Goal: Transaction & Acquisition: Purchase product/service

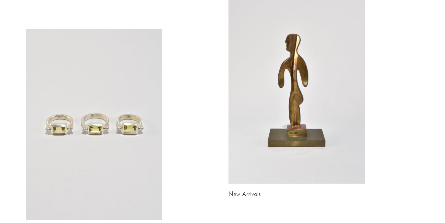
scroll to position [66, 0]
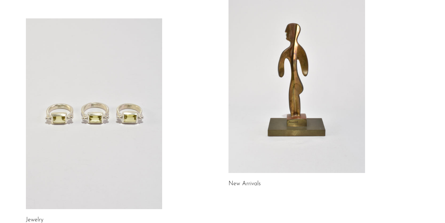
click at [289, 97] on link at bounding box center [296, 77] width 136 height 191
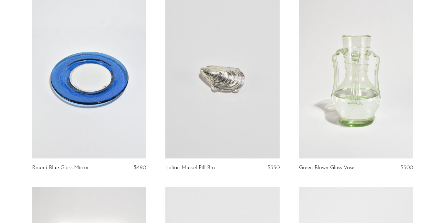
scroll to position [64, 0]
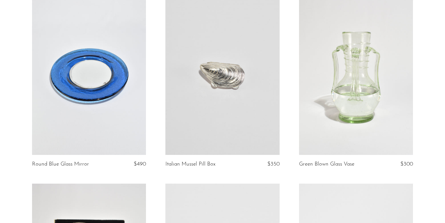
click at [115, 76] on link at bounding box center [89, 75] width 114 height 159
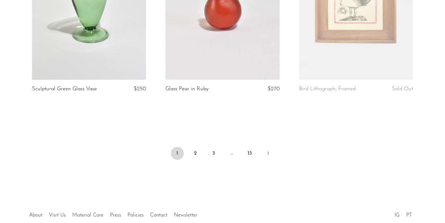
scroll to position [2227, 0]
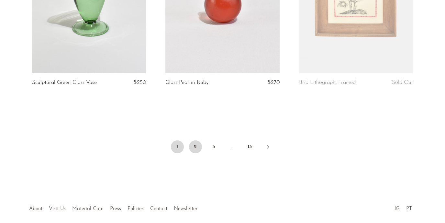
click at [192, 146] on link "2" at bounding box center [195, 147] width 13 height 13
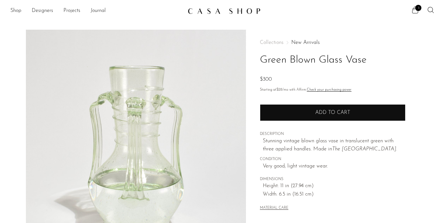
click at [319, 114] on span "Add to cart" at bounding box center [332, 112] width 35 height 5
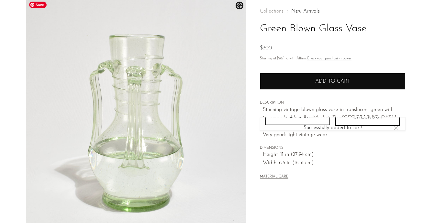
scroll to position [63, 0]
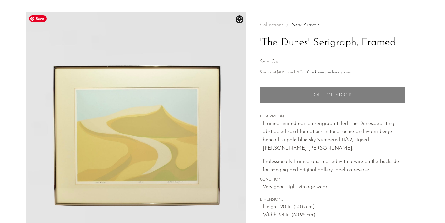
scroll to position [16, 0]
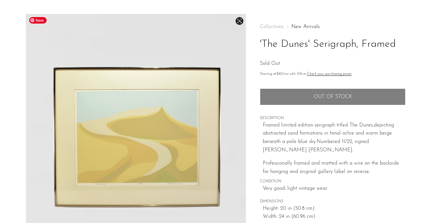
click at [44, 22] on span "Save" at bounding box center [37, 20] width 17 height 6
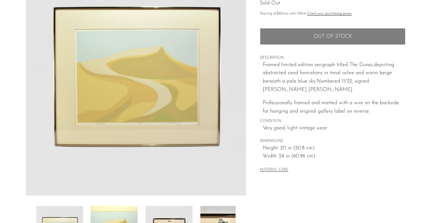
scroll to position [77, 0]
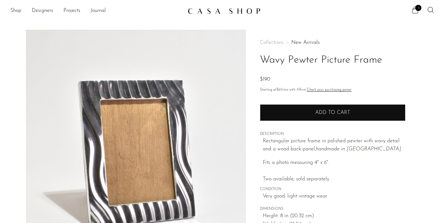
click at [295, 111] on button "Add to cart" at bounding box center [333, 112] width 146 height 17
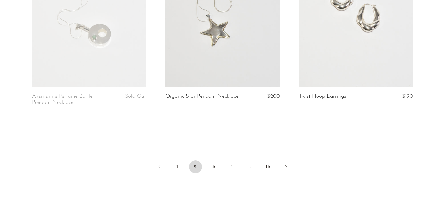
scroll to position [2268, 0]
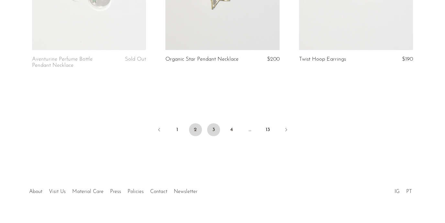
click at [215, 124] on link "3" at bounding box center [213, 130] width 13 height 13
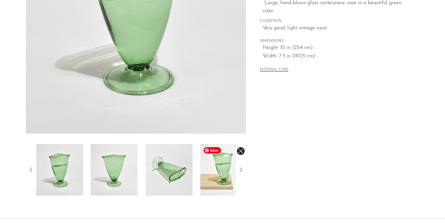
scroll to position [123, 0]
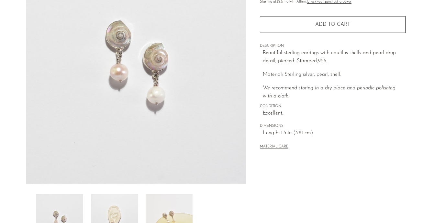
scroll to position [97, 0]
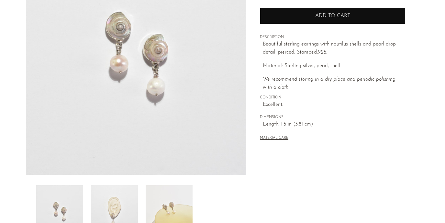
click at [313, 18] on button "Add to cart" at bounding box center [333, 15] width 146 height 17
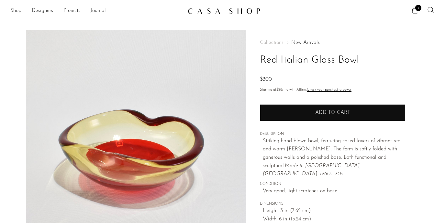
click at [305, 112] on button "Add to cart" at bounding box center [333, 112] width 146 height 17
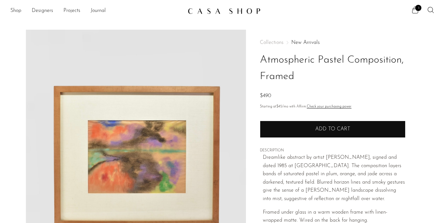
click at [292, 129] on button "Add to cart" at bounding box center [333, 129] width 146 height 17
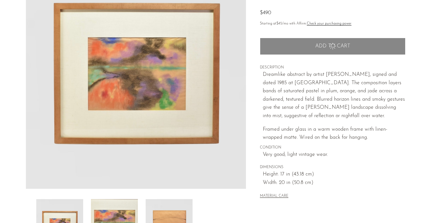
scroll to position [91, 0]
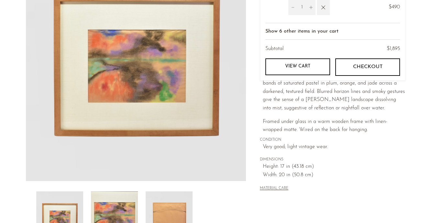
click at [307, 103] on p "Dreamlike abstract by artist Daly, signed and dated 1985 at lower center. The c…" at bounding box center [334, 88] width 143 height 50
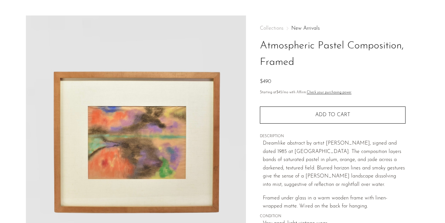
scroll to position [0, 0]
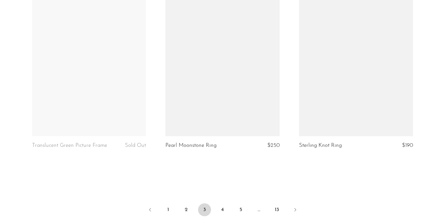
scroll to position [2219, 0]
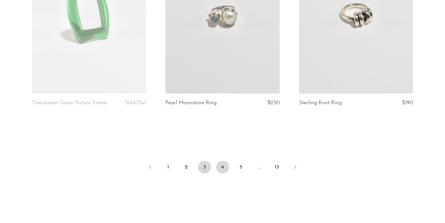
click at [219, 170] on link "4" at bounding box center [222, 167] width 13 height 13
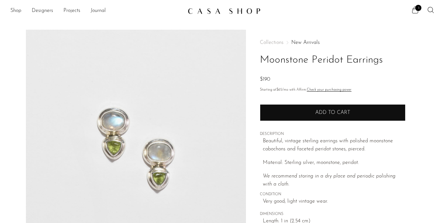
click at [319, 120] on button "Add to cart" at bounding box center [333, 112] width 146 height 17
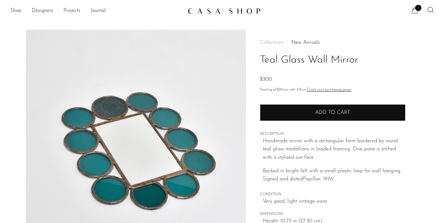
click at [324, 107] on button "Add to cart" at bounding box center [333, 112] width 146 height 17
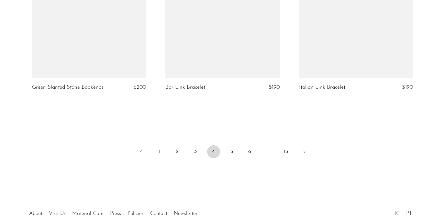
scroll to position [2263, 0]
